Goal: Transaction & Acquisition: Book appointment/travel/reservation

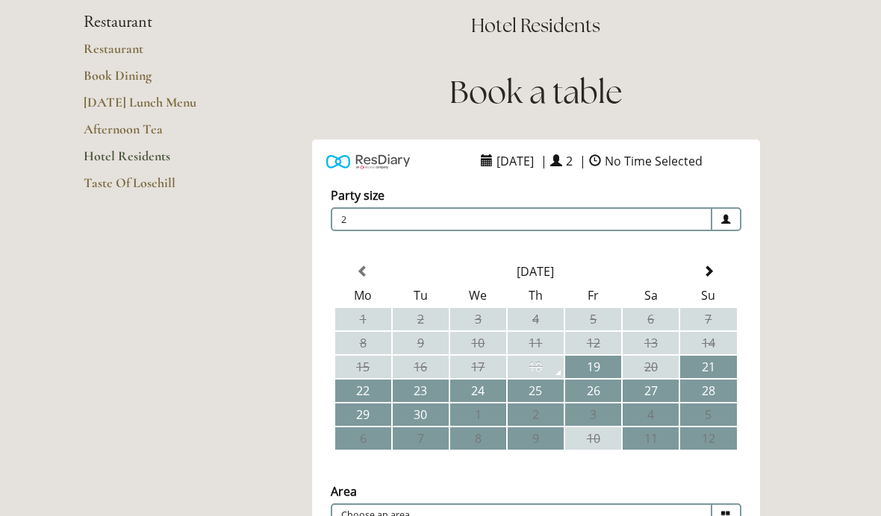
scroll to position [142, 0]
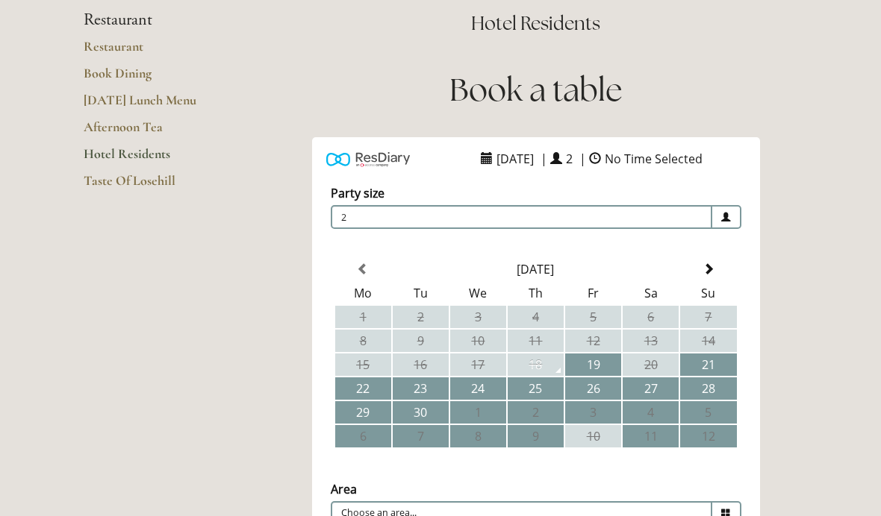
click at [596, 359] on td "19" at bounding box center [593, 365] width 56 height 22
click at [728, 515] on icon at bounding box center [726, 514] width 10 height 10
type input "Restaurant"
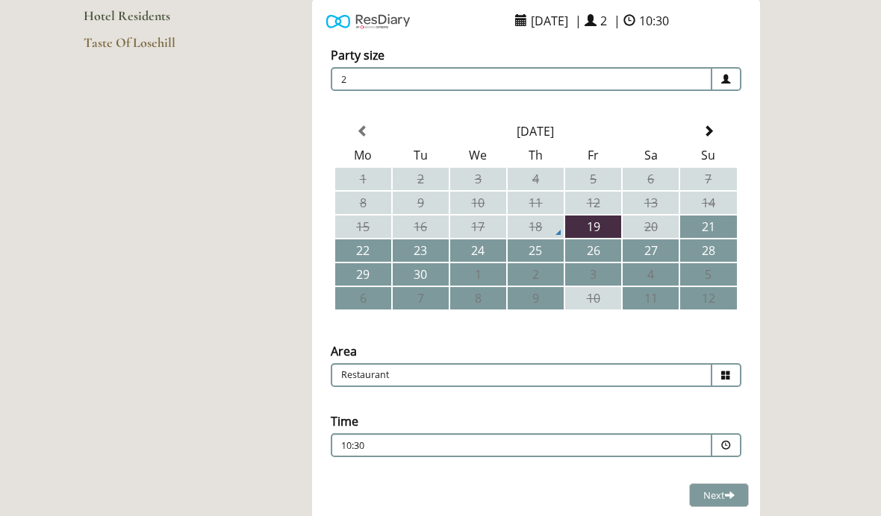
scroll to position [286, 0]
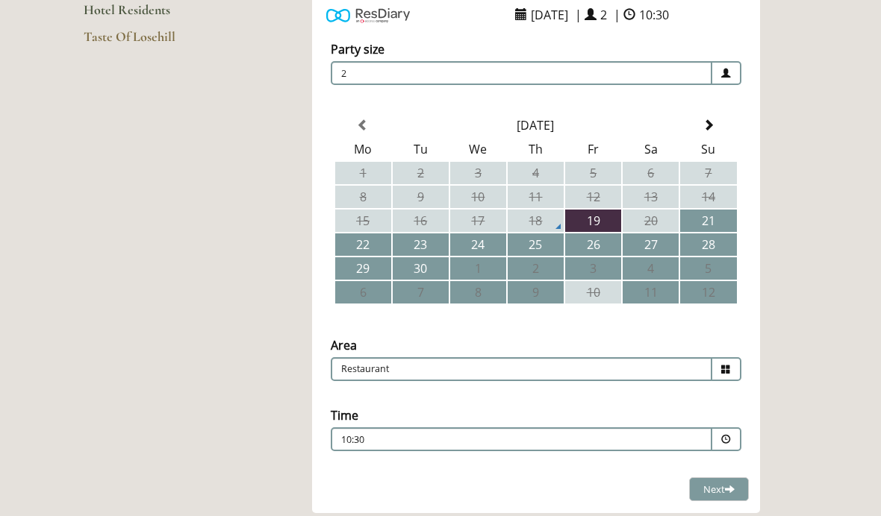
click at [491, 440] on p "10:30" at bounding box center [476, 440] width 270 height 13
click at [366, 486] on p "18:45" at bounding box center [529, 487] width 367 height 16
click at [719, 491] on span "Next" at bounding box center [718, 489] width 31 height 13
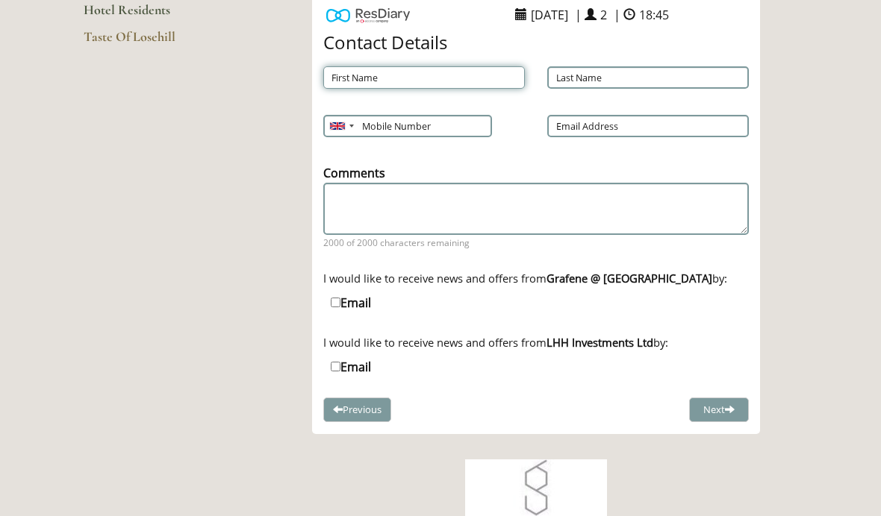
click at [444, 78] on input "First Name" at bounding box center [424, 77] width 202 height 22
type input "[PERSON_NAME]"
click at [657, 76] on input "Last Name" at bounding box center [648, 77] width 202 height 22
type input "[PERSON_NAME]"
click at [443, 128] on input "Mobile Number" at bounding box center [406, 126] width 167 height 22
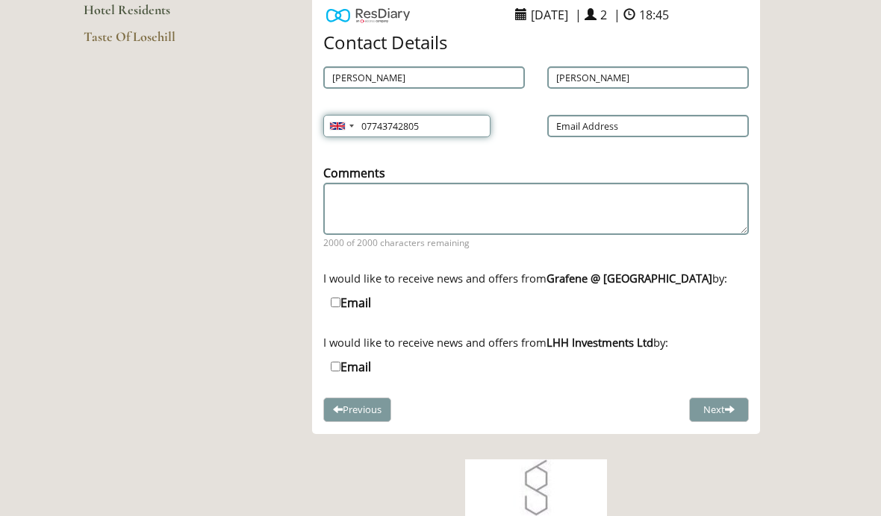
type input "07743742805"
click at [652, 122] on input "Email Address" at bounding box center [648, 126] width 202 height 22
type input "[EMAIL_ADDRESS][DOMAIN_NAME]"
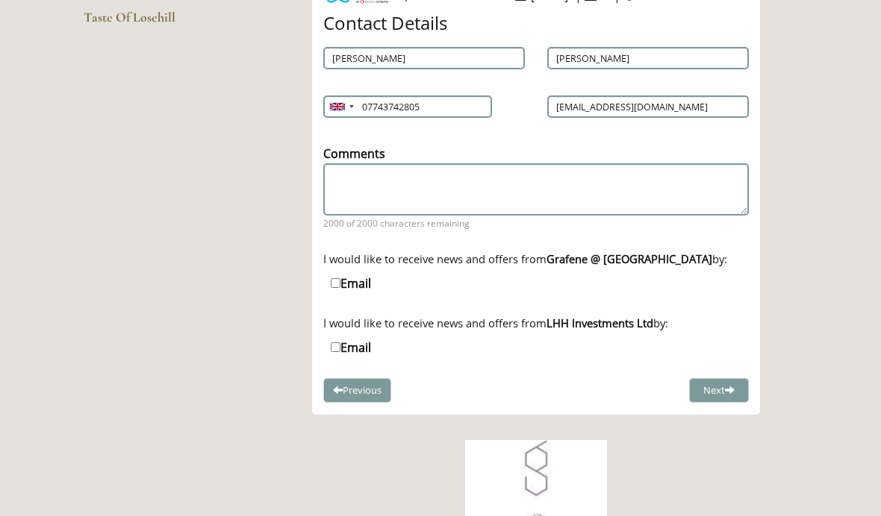
scroll to position [306, 0]
click at [716, 395] on button "Next" at bounding box center [719, 390] width 60 height 25
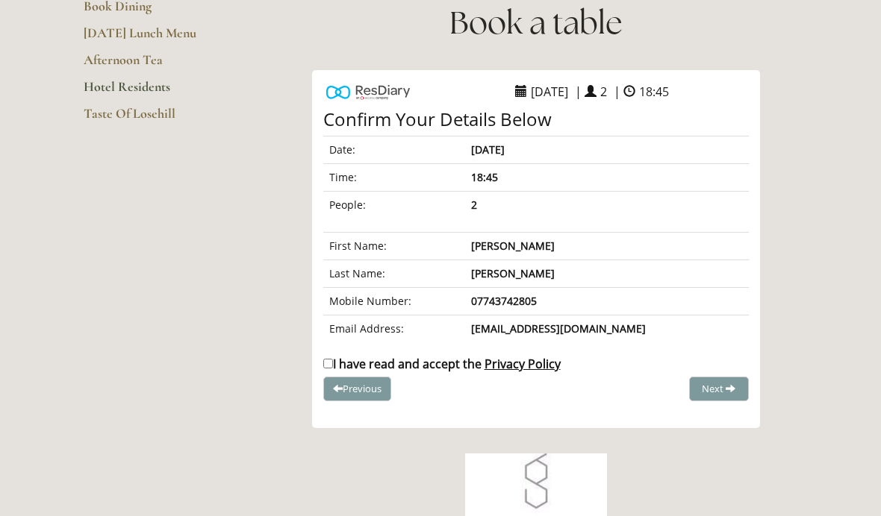
scroll to position [208, 0]
click at [332, 369] on input "I have read and accept the Privacy Policy" at bounding box center [328, 365] width 10 height 10
checkbox input "true"
click at [705, 381] on button "Complete Booking" at bounding box center [691, 390] width 113 height 25
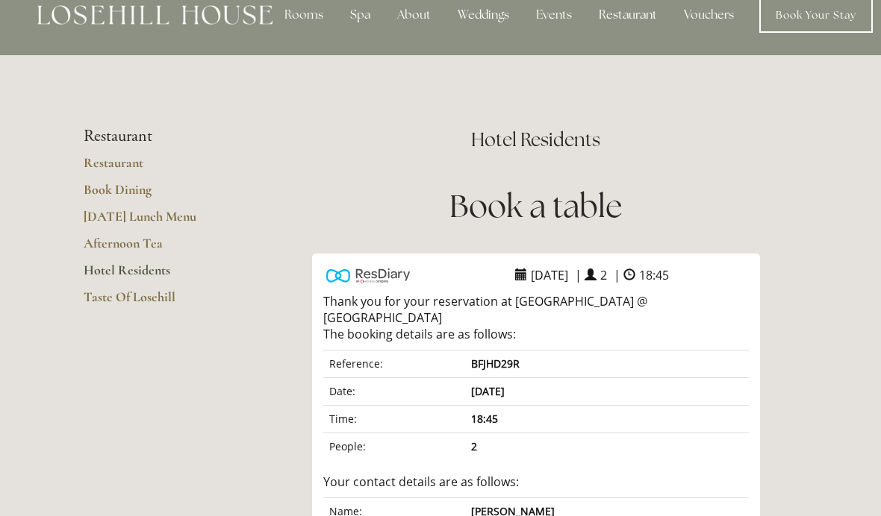
scroll to position [0, 0]
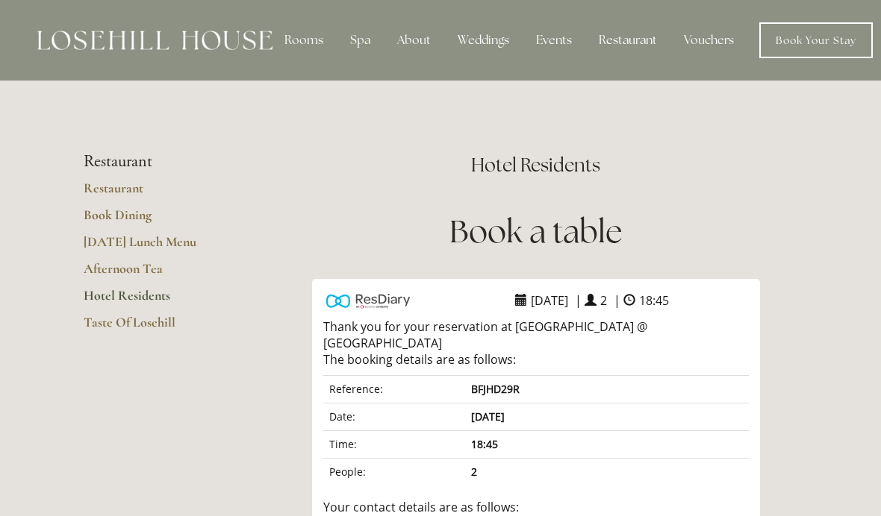
click at [131, 219] on link "Book Dining" at bounding box center [155, 220] width 143 height 27
